Goal: Information Seeking & Learning: Find specific fact

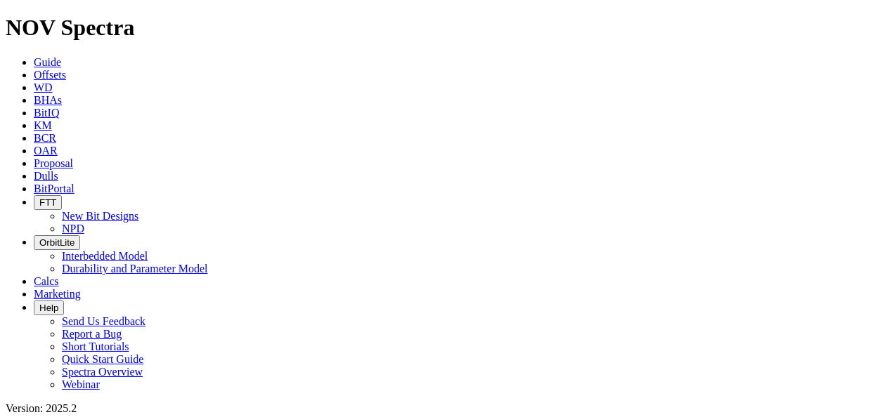
click at [58, 303] on span "Help" at bounding box center [48, 308] width 19 height 11
click at [34, 288] on span at bounding box center [34, 294] width 0 height 12
click at [34, 170] on icon at bounding box center [34, 176] width 0 height 12
click at [52, 119] on span "KM" at bounding box center [43, 125] width 18 height 12
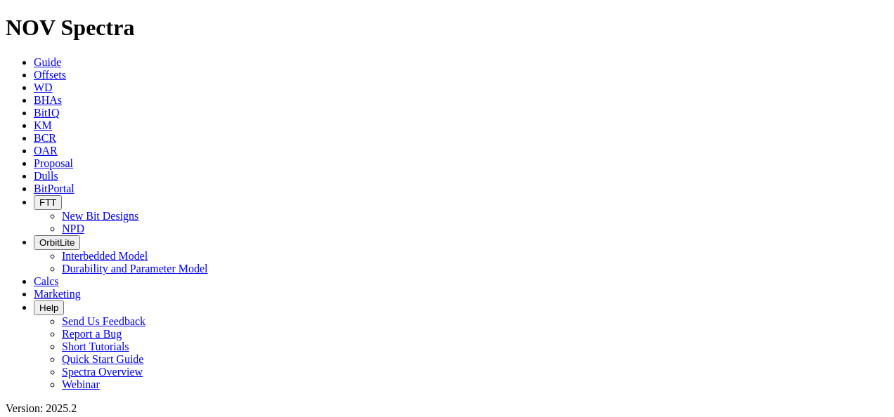
type input "d"
type input "cutter by cutter"
drag, startPoint x: 235, startPoint y: 79, endPoint x: 143, endPoint y: 94, distance: 92.6
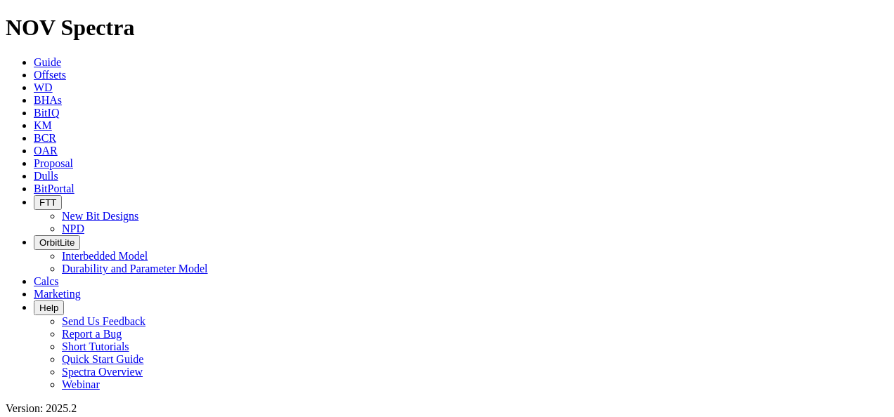
type input "dull grading"
